Goal: Find specific page/section: Find specific page/section

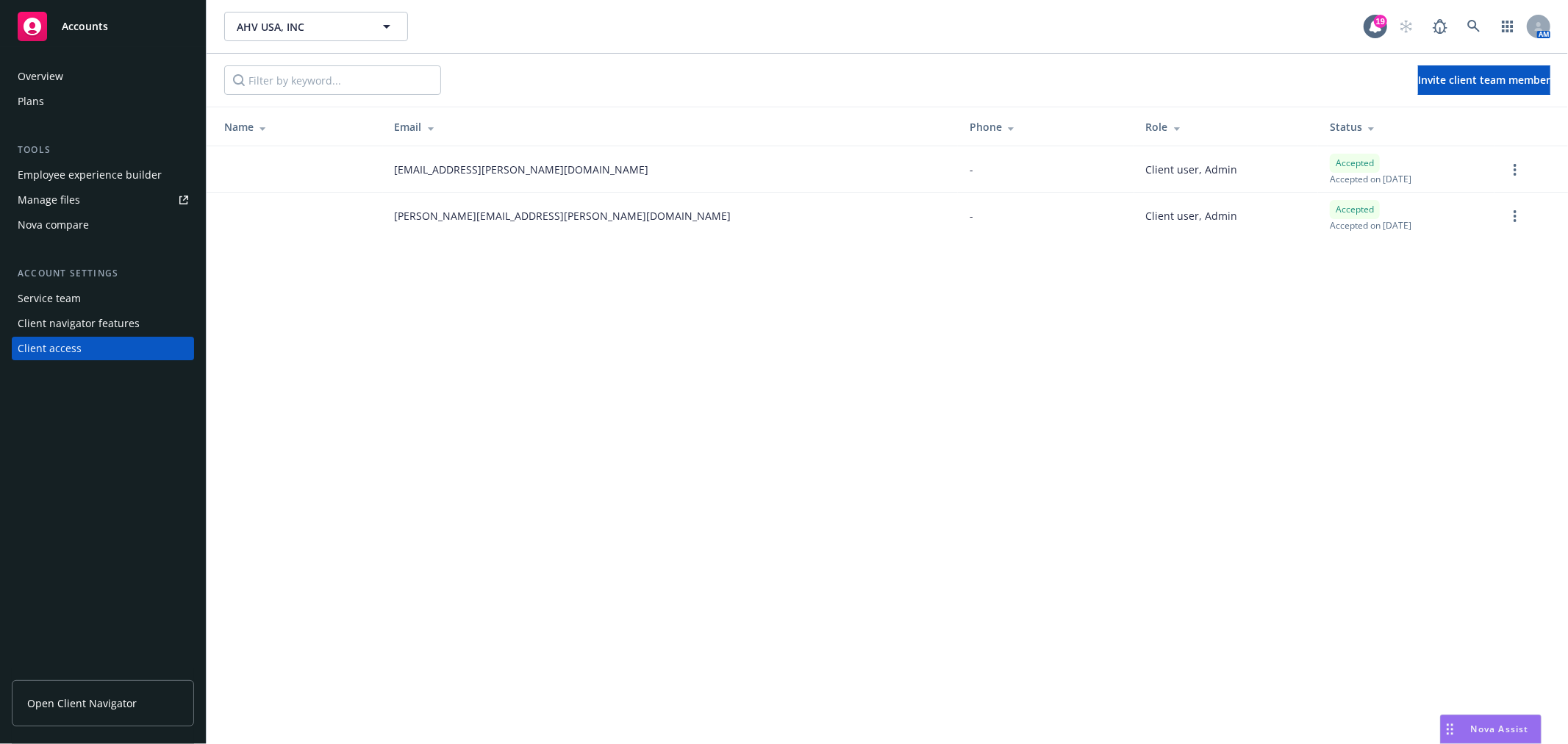
click at [89, 93] on div "Plans" at bounding box center [103, 102] width 171 height 24
